Goal: Information Seeking & Learning: Learn about a topic

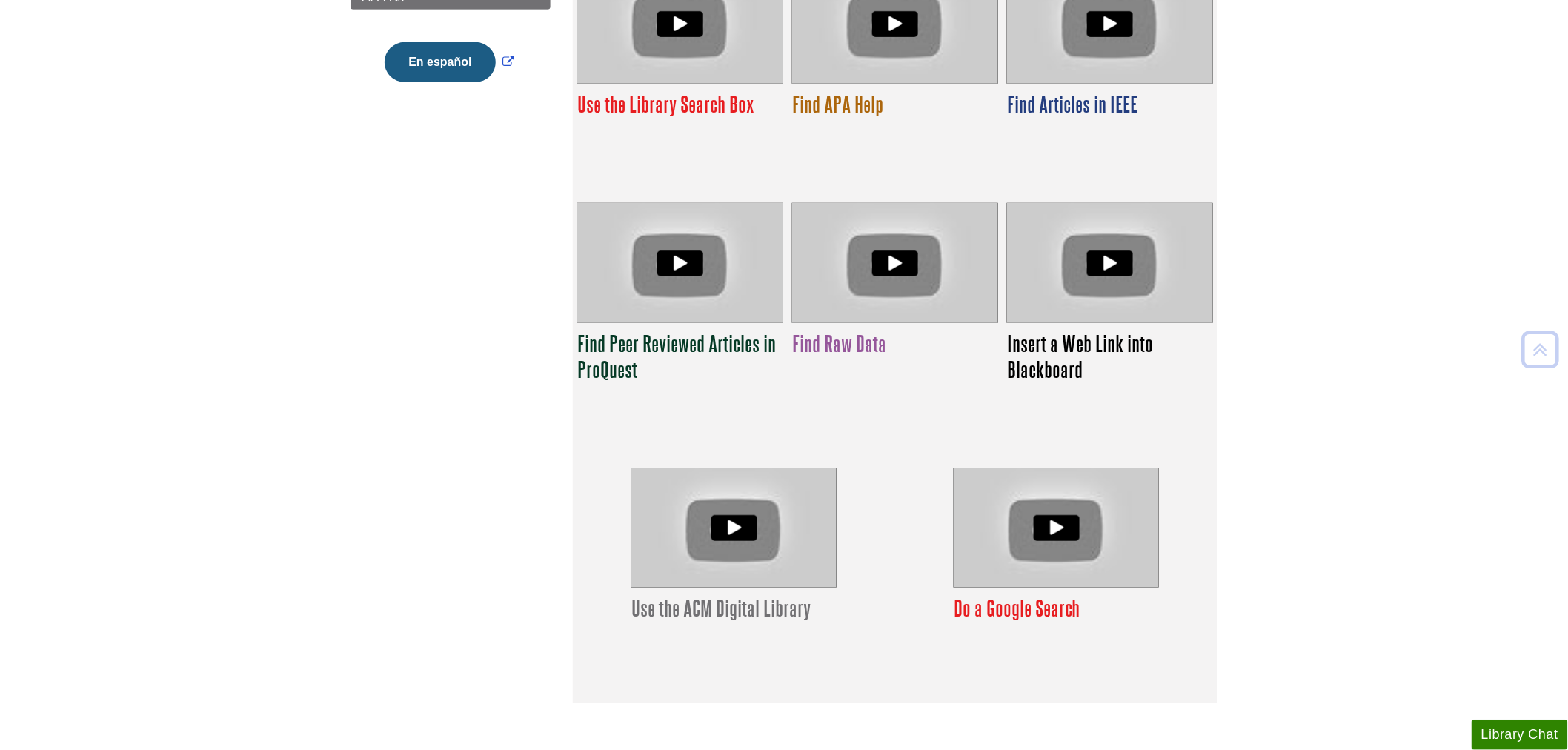
scroll to position [310, 0]
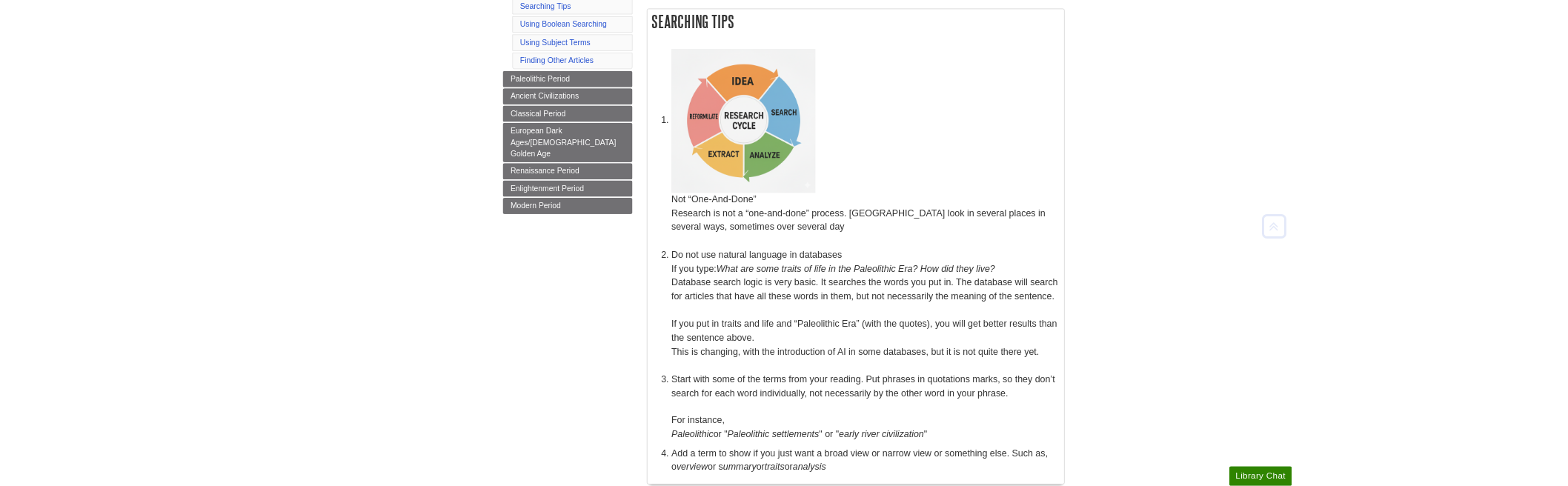
scroll to position [247, 0]
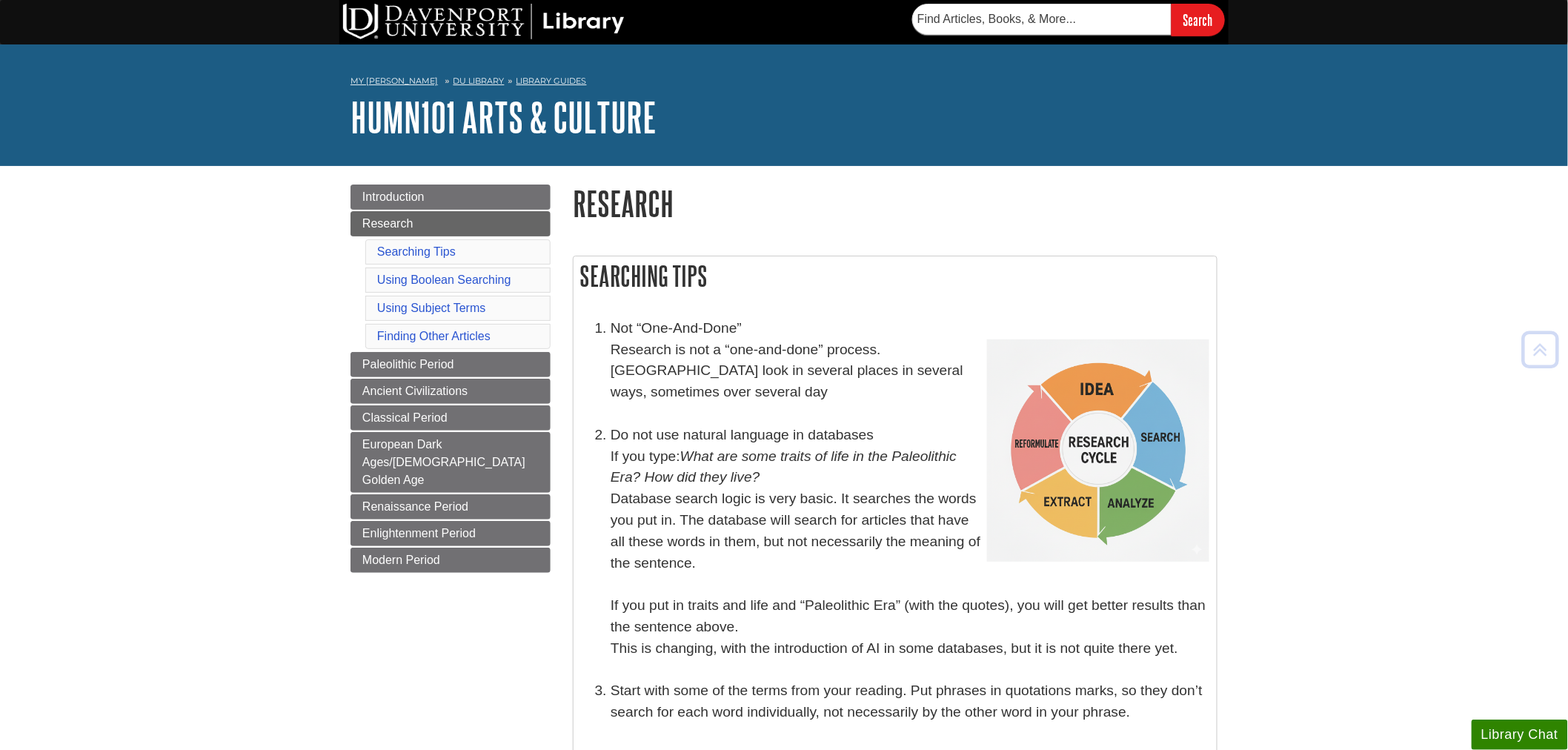
click at [1100, 443] on img at bounding box center [1099, 451] width 222 height 222
